Goal: Task Accomplishment & Management: Complete application form

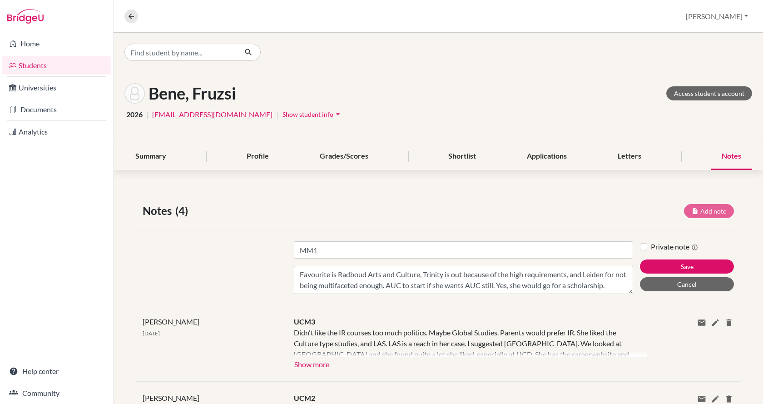
scroll to position [18, 0]
click at [53, 63] on link "Students" at bounding box center [56, 65] width 109 height 18
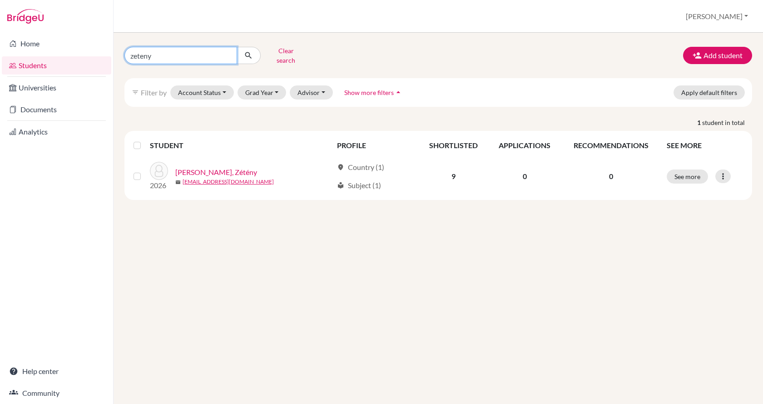
click at [187, 53] on input "zeteny" at bounding box center [180, 55] width 113 height 17
type input "z"
type input "peterffy"
click at [251, 51] on icon "submit" at bounding box center [248, 55] width 9 height 9
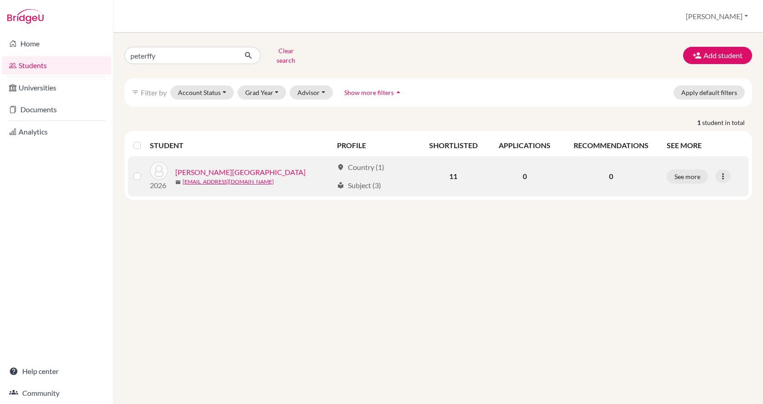
click at [206, 167] on link "[PERSON_NAME][GEOGRAPHIC_DATA]" at bounding box center [240, 172] width 130 height 11
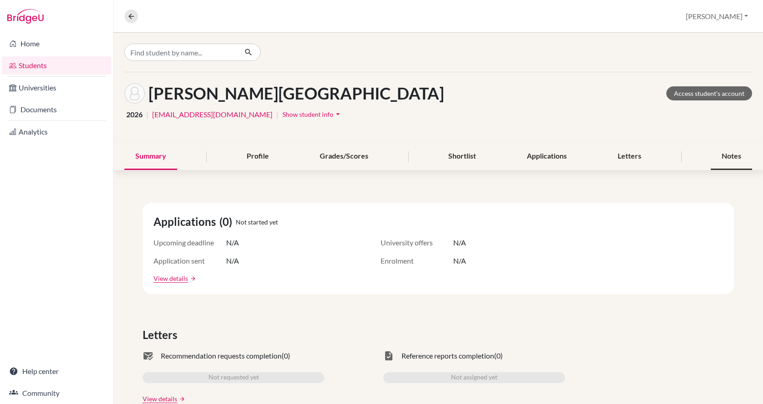
click at [716, 157] on div "Notes" at bounding box center [731, 156] width 41 height 27
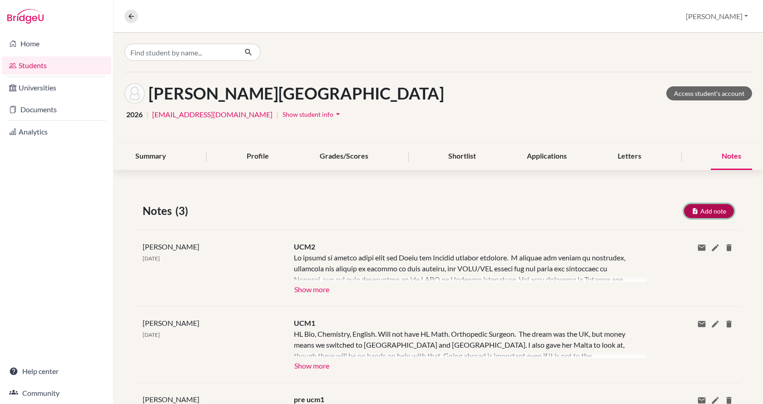
click at [701, 209] on button "Add note" at bounding box center [709, 211] width 50 height 14
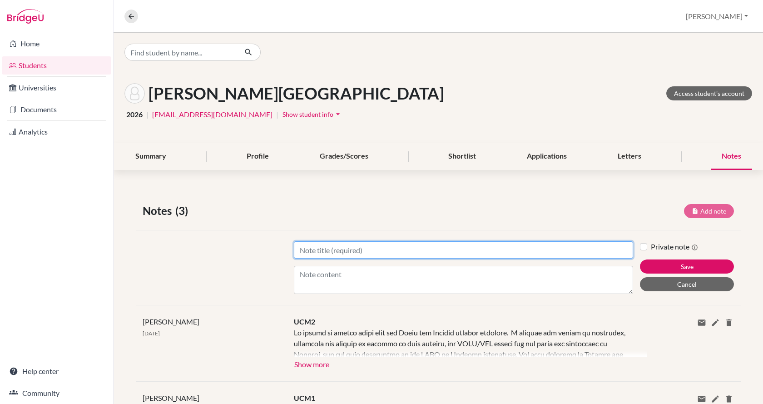
click at [395, 250] on input "Title" at bounding box center [463, 249] width 339 height 17
type input "MM1"
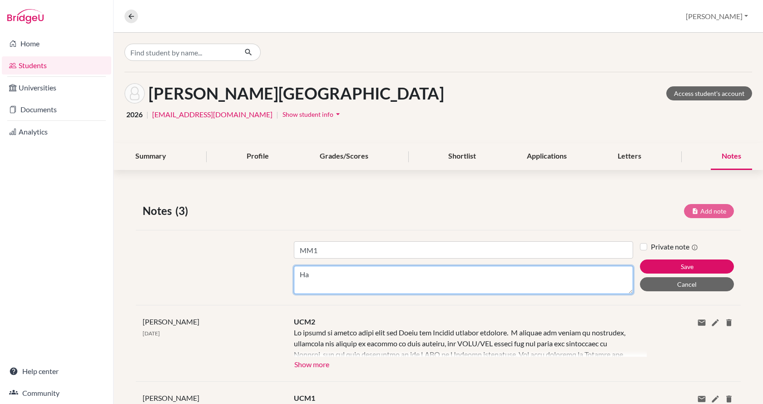
type textarea "H"
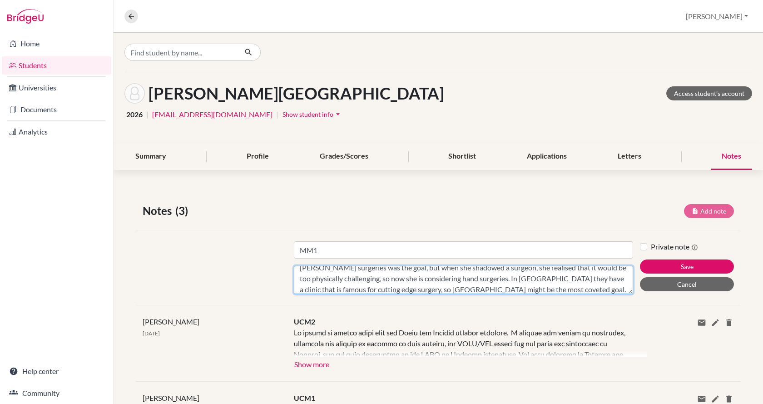
scroll to position [39, 0]
type textarea "Favourite [GEOGRAPHIC_DATA]. Has started the preparation. Bought a package Had …"
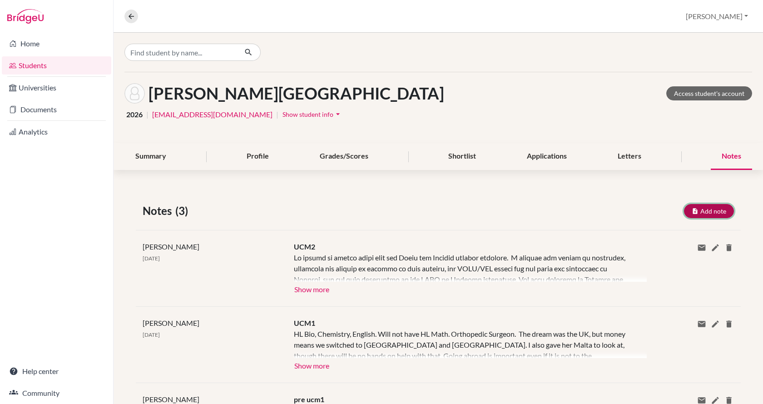
click at [709, 213] on button "Add note" at bounding box center [709, 211] width 50 height 14
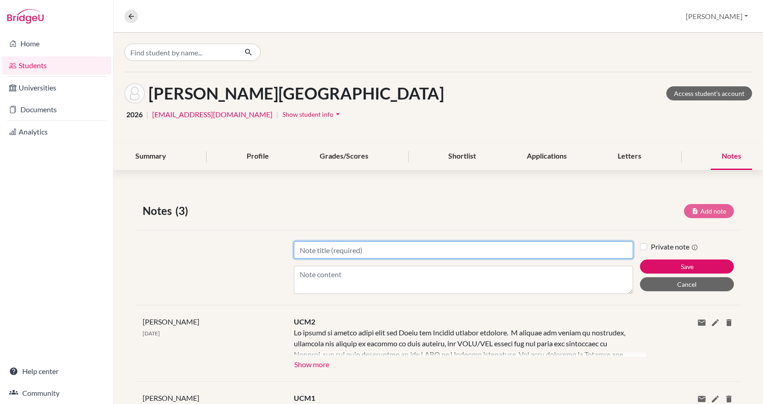
click at [485, 250] on input "Title" at bounding box center [463, 249] width 339 height 17
type input "MM1"
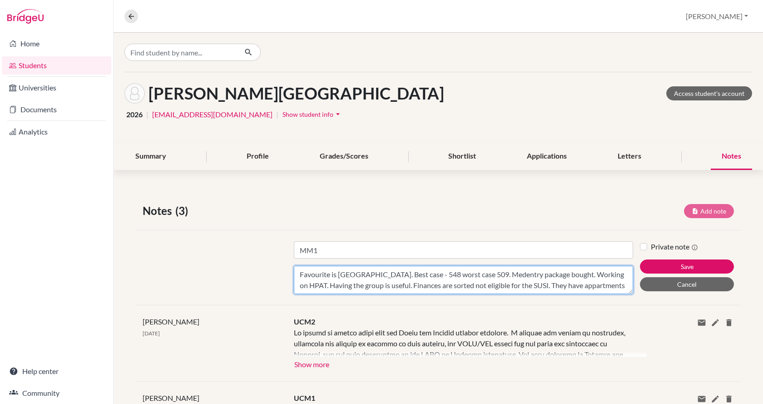
scroll to position [7, 0]
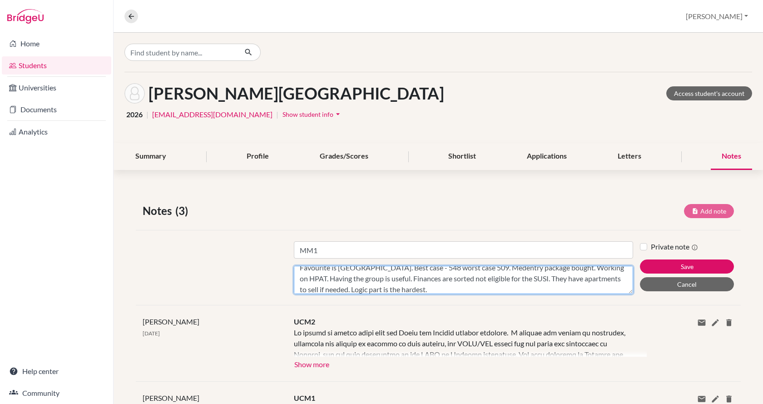
click at [439, 286] on textarea "Favourite is Galway. Best case - 548 worst case 509. Medentry package bought. W…" at bounding box center [463, 280] width 339 height 28
click at [419, 286] on textarea "Favourite is Galway. Best case - 548 worst case 509. Medentry package bought. W…" at bounding box center [463, 280] width 339 height 28
type textarea "Favourite is Galway. Best case - 548 worst case 509. Medentry package bought. W…"
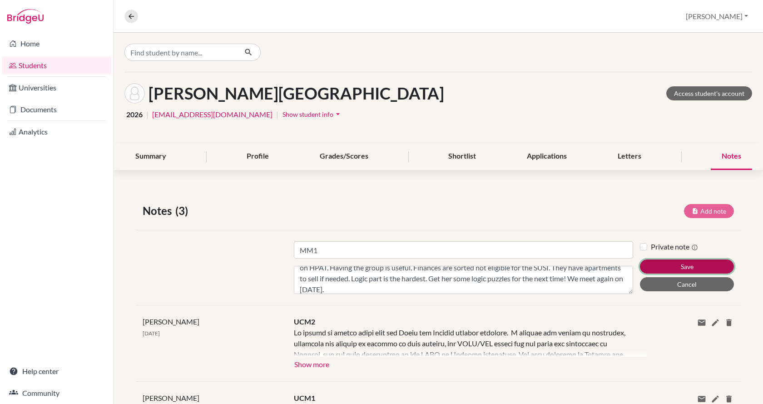
click at [641, 265] on button "Save" at bounding box center [687, 266] width 94 height 14
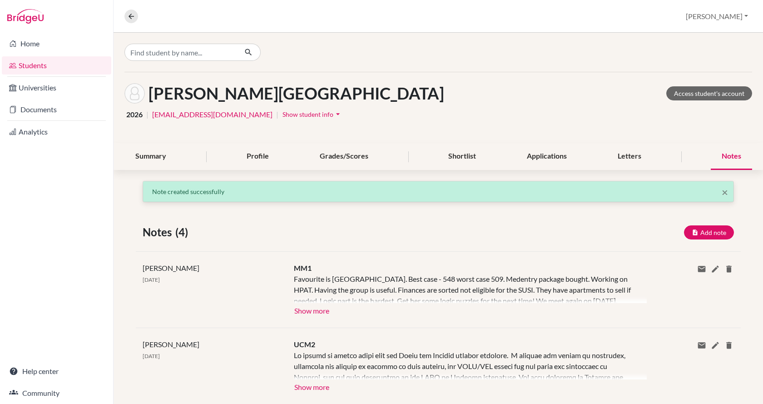
click at [641, 265] on div "× Note created successfully Notes (4) Add note Title Content Private note Save …" at bounding box center [437, 379] width 649 height 397
click at [617, 305] on div "MM1 Favourite is Galway. Best case - 548 worst case 509. Medentry package bough…" at bounding box center [463, 289] width 353 height 54
